Goal: Information Seeking & Learning: Stay updated

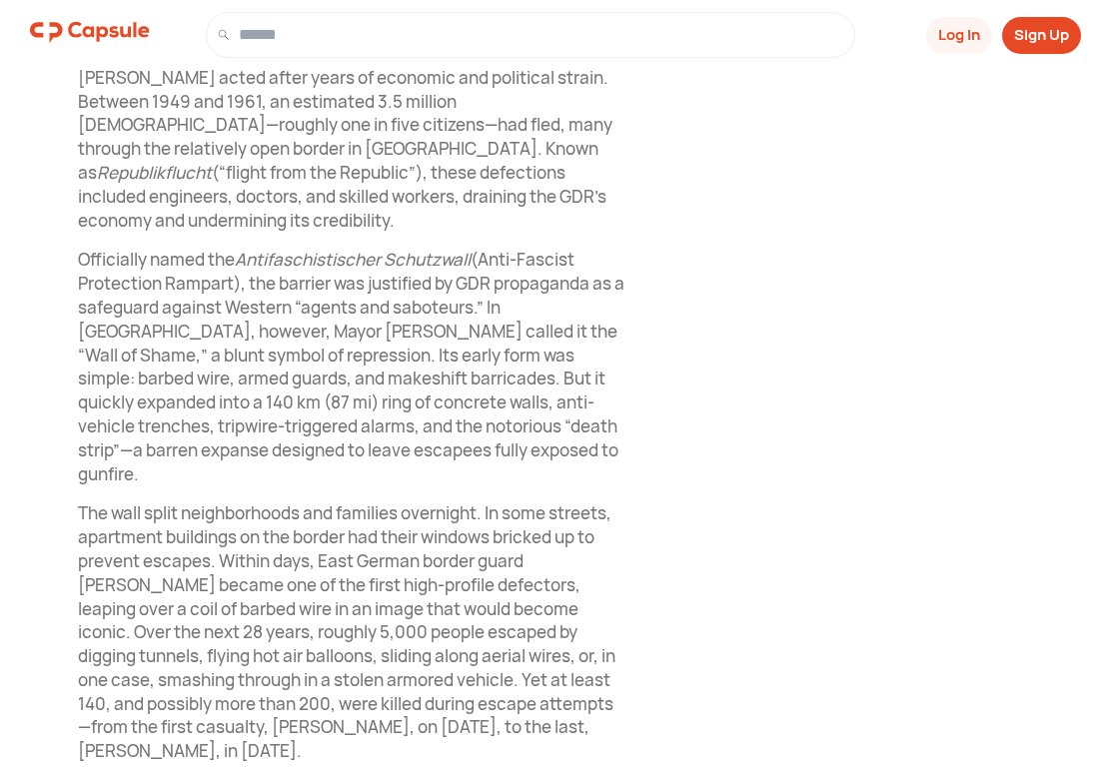
scroll to position [1018, 0]
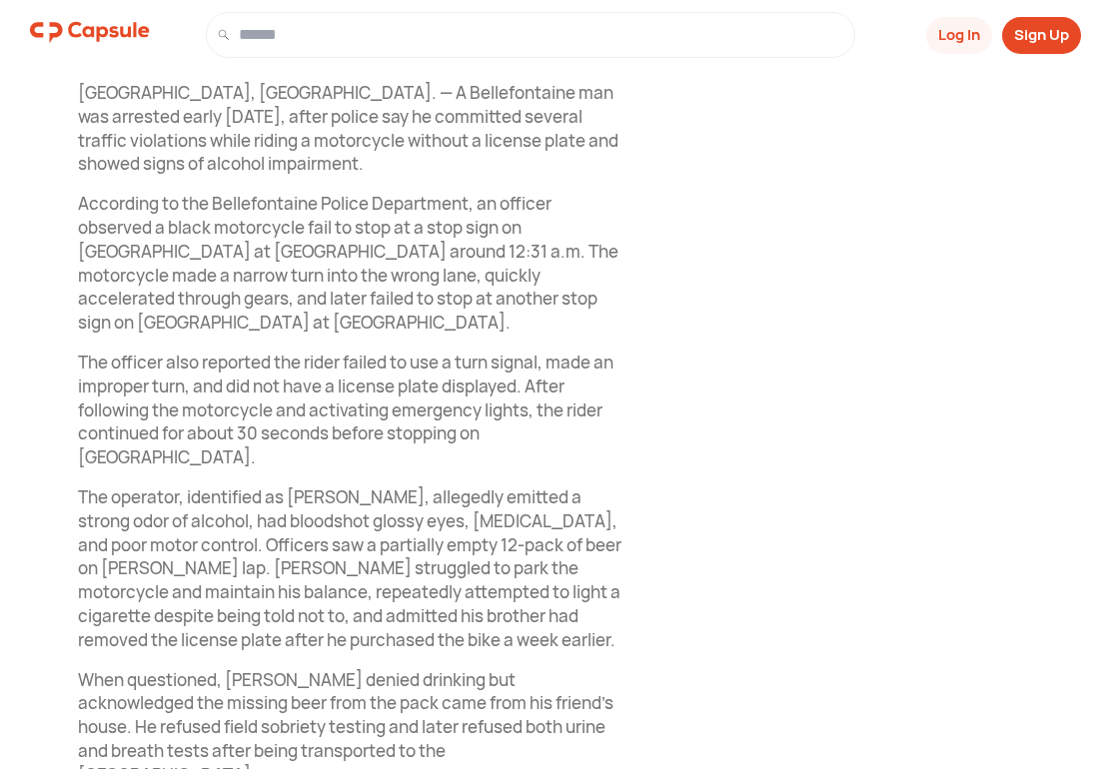
scroll to position [679, 0]
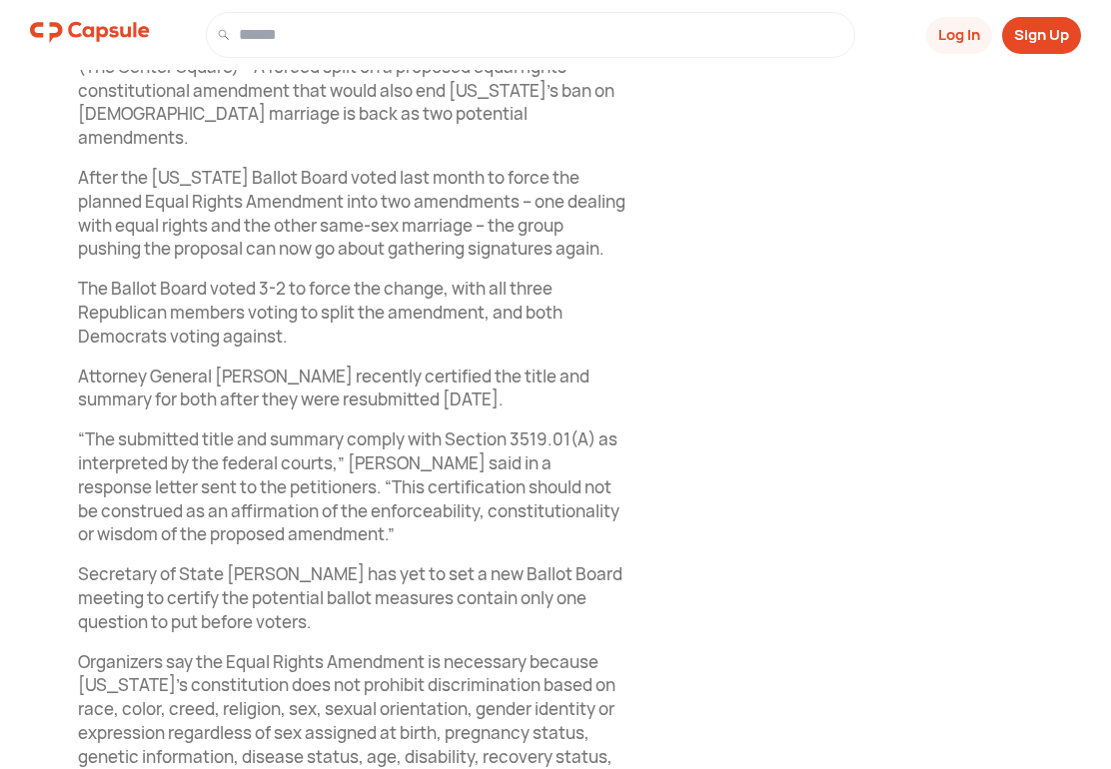
scroll to position [743, 0]
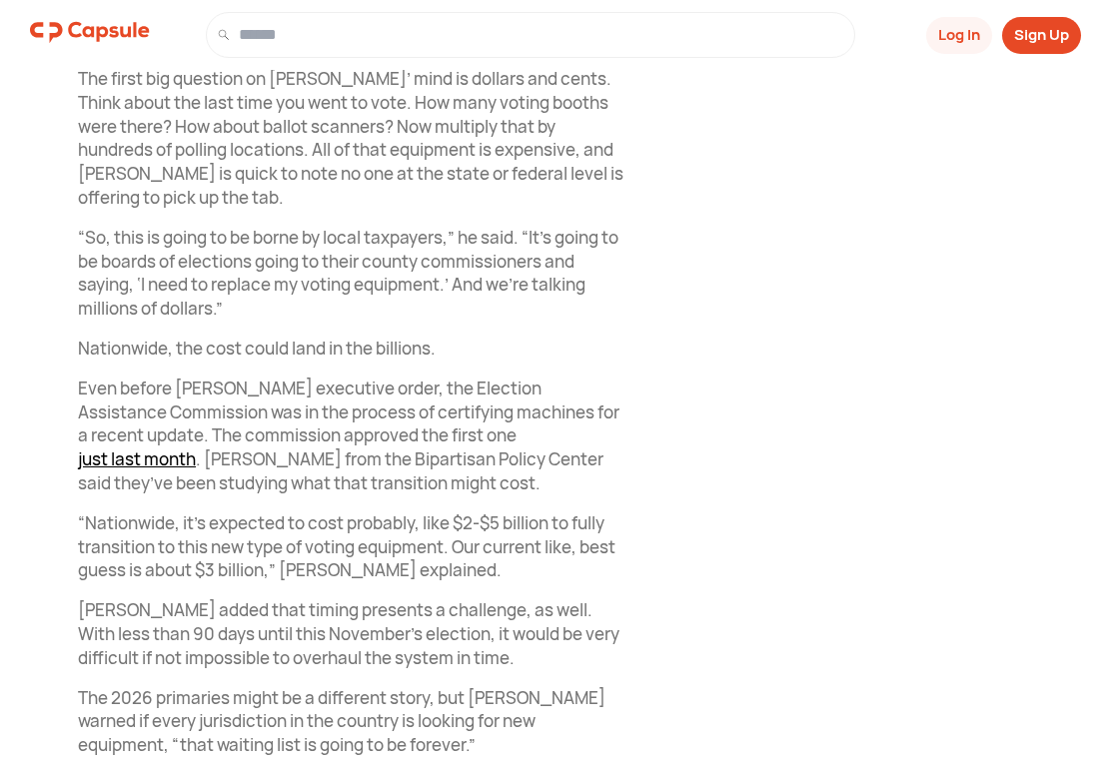
scroll to position [2139, 0]
